Goal: Communication & Community: Share content

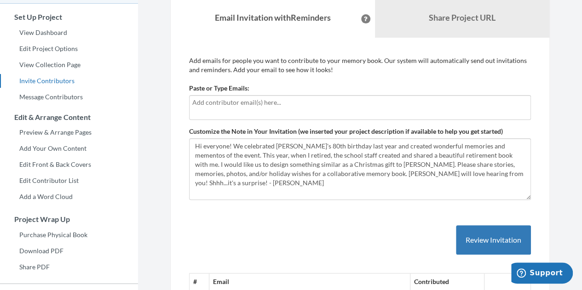
scroll to position [72, 0]
click at [267, 104] on input "text" at bounding box center [359, 103] width 335 height 10
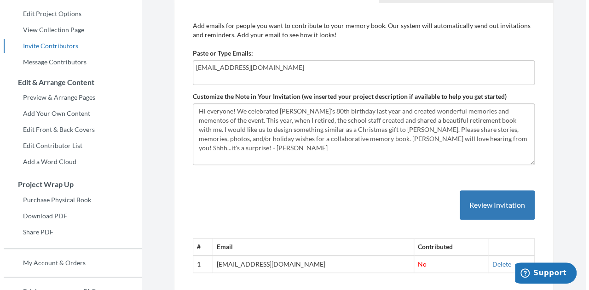
scroll to position [107, 0]
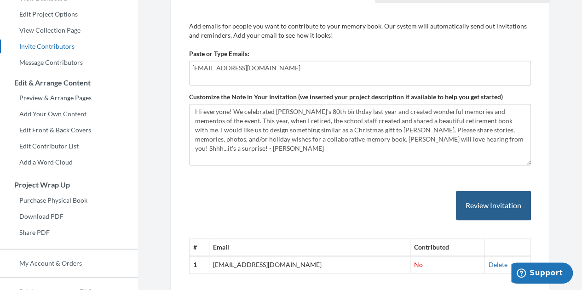
type input "nolasfinest@gmail.com"
click at [489, 203] on button "Review Invitation" at bounding box center [493, 206] width 75 height 30
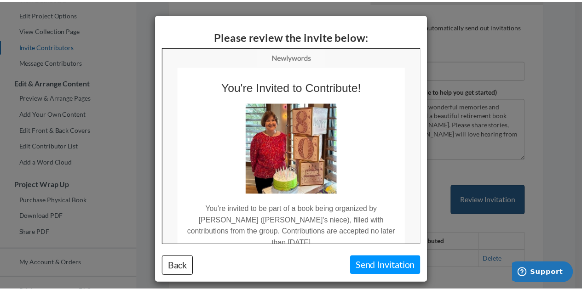
scroll to position [0, 0]
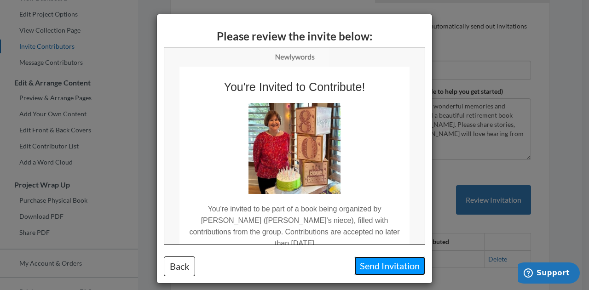
click at [387, 264] on button "Send Invitation" at bounding box center [389, 266] width 71 height 19
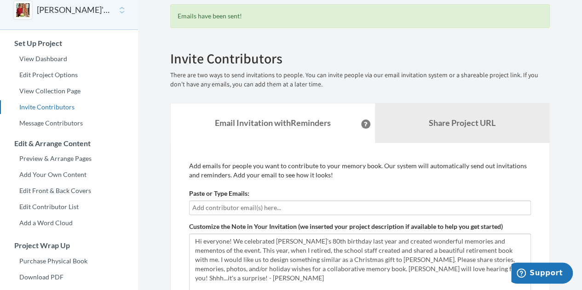
scroll to position [46, 0]
